Goal: Navigation & Orientation: Find specific page/section

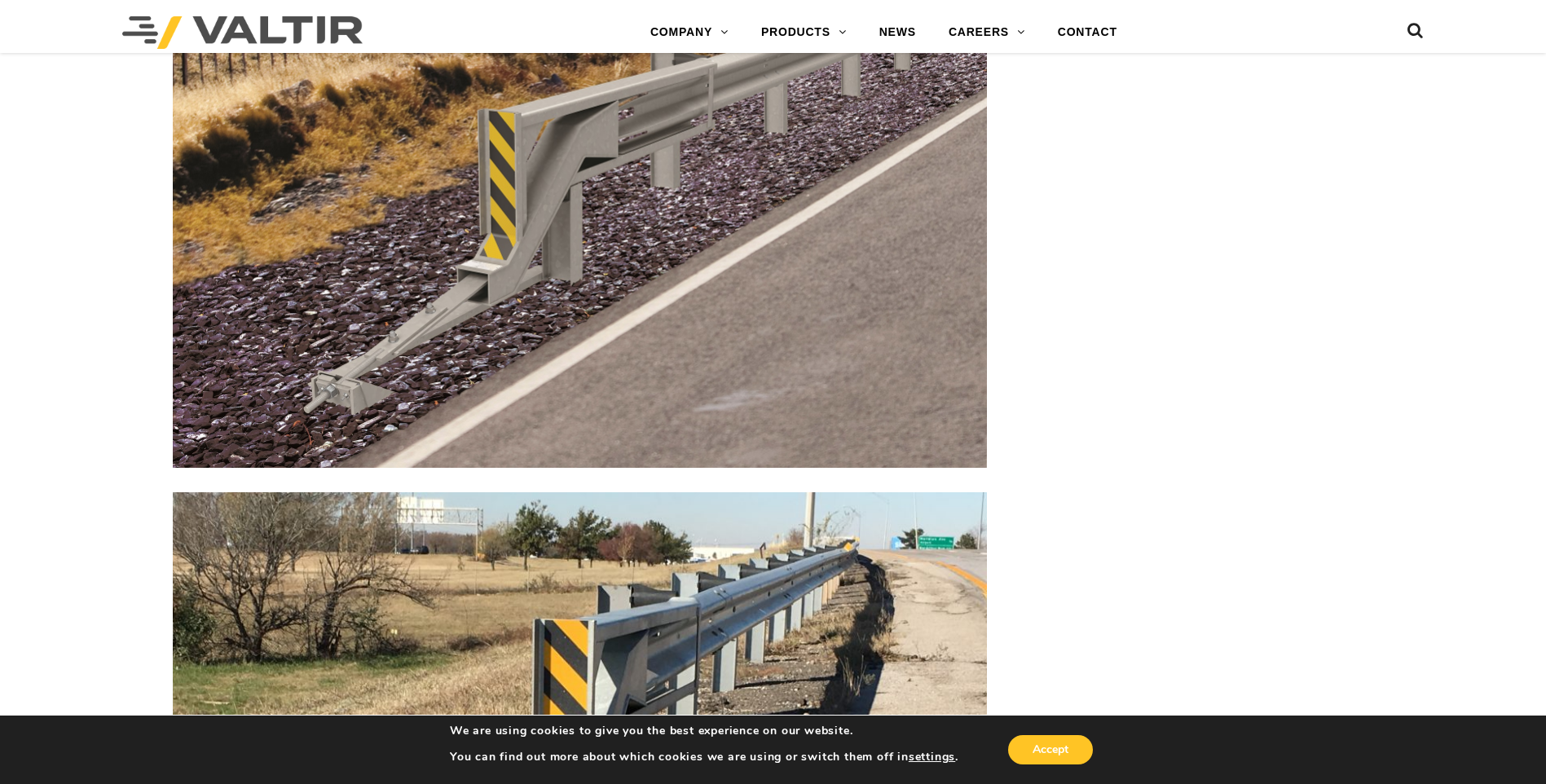
scroll to position [2281, 0]
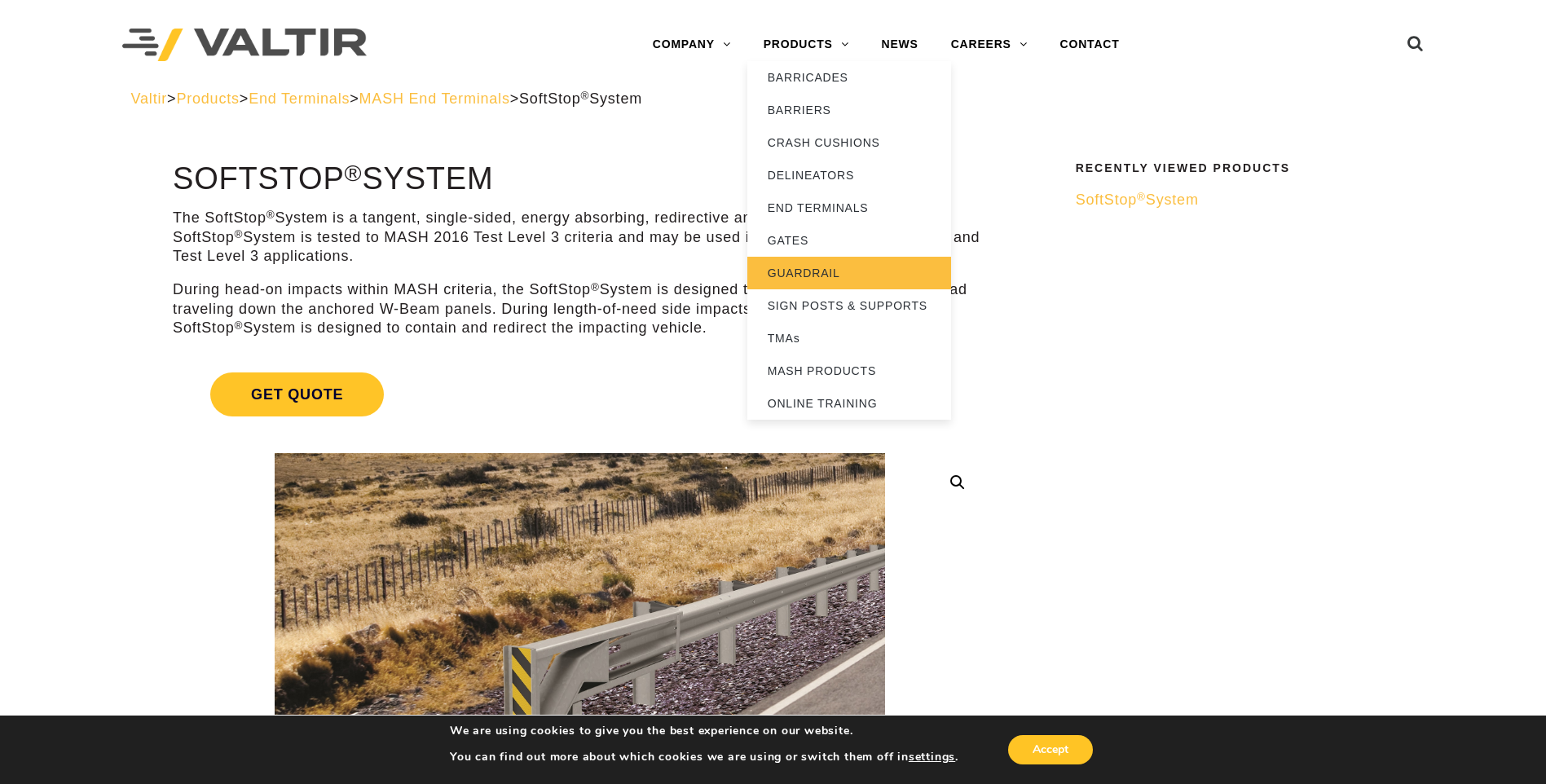
click at [844, 272] on link "GUARDRAIL" at bounding box center [849, 272] width 204 height 32
